Goal: Task Accomplishment & Management: Manage account settings

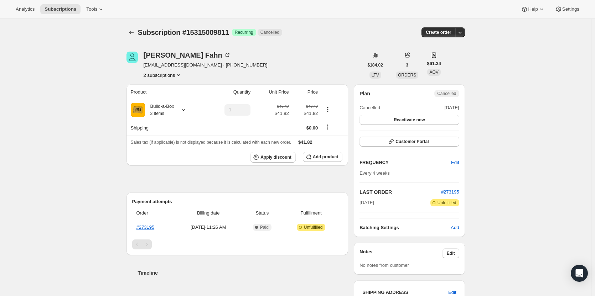
click at [168, 74] on button "2 subscriptions" at bounding box center [163, 75] width 39 height 7
click at [168, 88] on span "12826181907" at bounding box center [165, 88] width 50 height 7
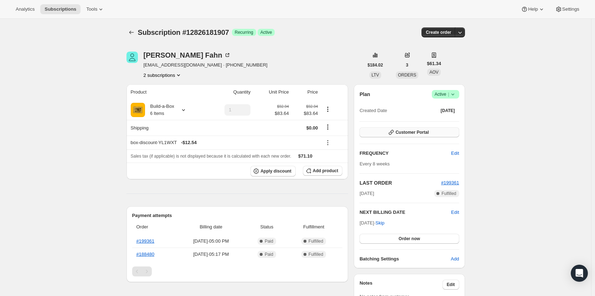
click at [406, 131] on span "Customer Portal" at bounding box center [411, 133] width 33 height 6
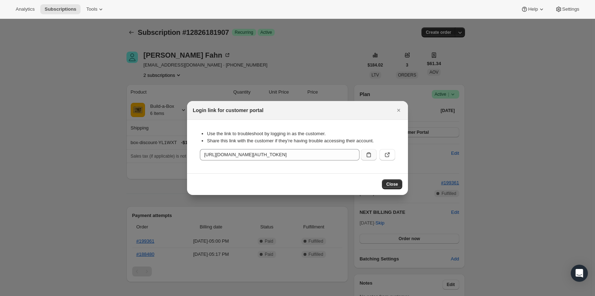
click at [367, 155] on icon ":rf0:" at bounding box center [368, 154] width 7 height 7
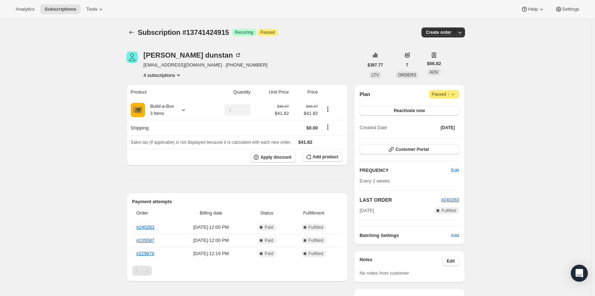
click at [165, 77] on button "4 subscriptions" at bounding box center [163, 75] width 39 height 7
click at [165, 90] on span "13741392147" at bounding box center [154, 88] width 28 height 5
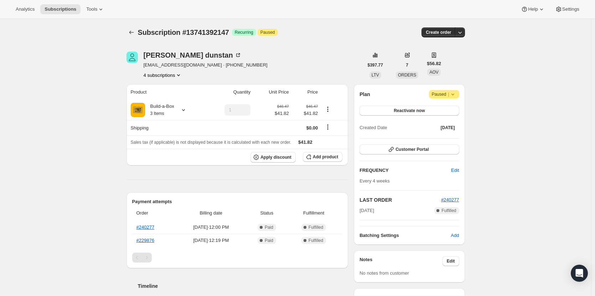
click at [165, 77] on button "4 subscriptions" at bounding box center [163, 75] width 39 height 7
click at [165, 102] on span "13741424915" at bounding box center [154, 100] width 28 height 5
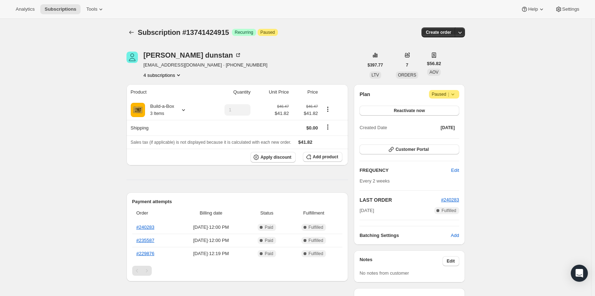
click at [166, 77] on button "4 subscriptions" at bounding box center [163, 75] width 39 height 7
click at [164, 111] on span "13873742099" at bounding box center [154, 112] width 28 height 5
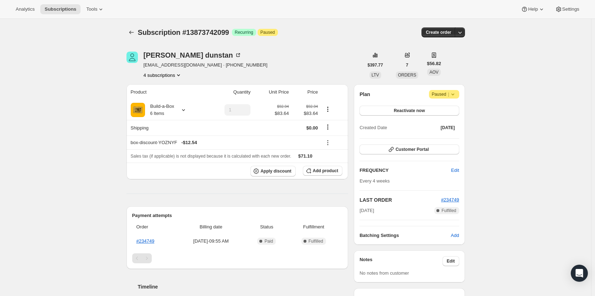
click at [163, 78] on button "4 subscriptions" at bounding box center [163, 75] width 39 height 7
click at [160, 122] on span "14729249043" at bounding box center [165, 124] width 50 height 7
